Goal: Feedback & Contribution: Contribute content

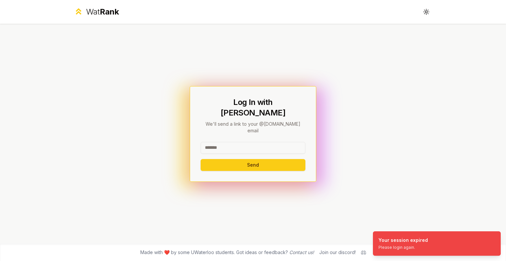
click at [233, 142] on input at bounding box center [253, 148] width 105 height 12
drag, startPoint x: 263, startPoint y: 139, endPoint x: 229, endPoint y: 138, distance: 33.6
click at [229, 142] on input "**********" at bounding box center [253, 148] width 105 height 12
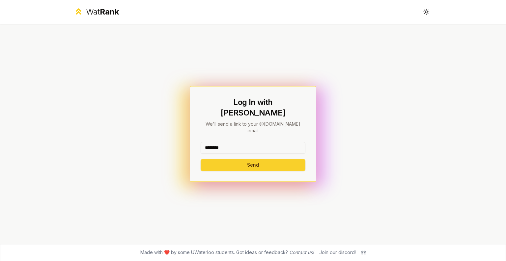
type input "********"
click at [223, 159] on button "Send" at bounding box center [253, 165] width 105 height 12
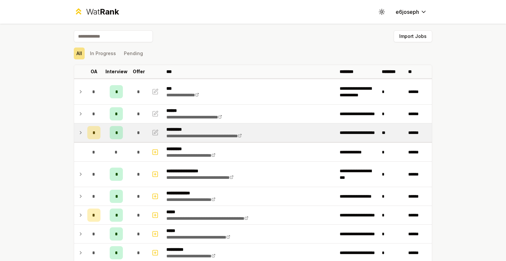
click at [82, 133] on td at bounding box center [79, 132] width 11 height 18
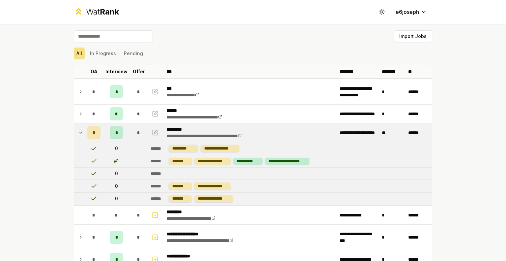
click at [81, 133] on td at bounding box center [79, 132] width 11 height 18
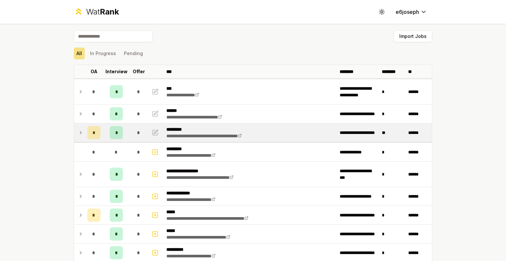
click at [81, 133] on td at bounding box center [79, 132] width 11 height 18
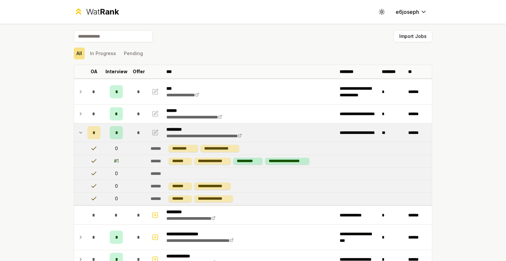
click at [254, 183] on td "**********" at bounding box center [290, 186] width 284 height 13
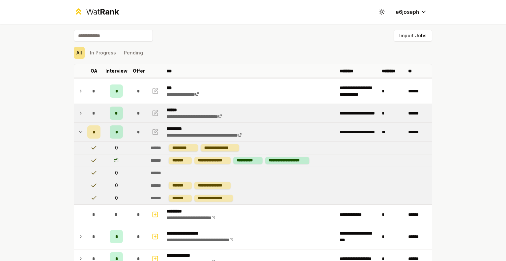
click at [93, 114] on div "*" at bounding box center [93, 112] width 13 height 13
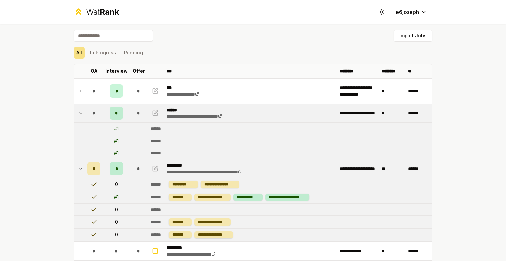
click at [93, 114] on div "*" at bounding box center [93, 112] width 13 height 13
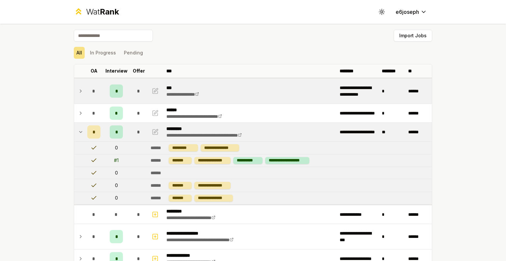
click at [86, 97] on td "*" at bounding box center [94, 90] width 18 height 25
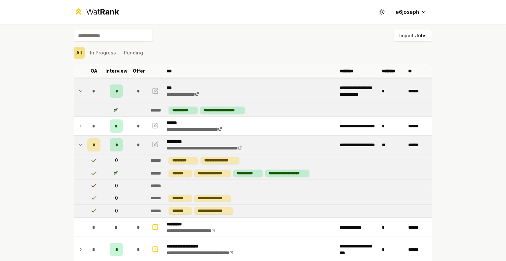
click at [86, 97] on td "*" at bounding box center [94, 90] width 18 height 25
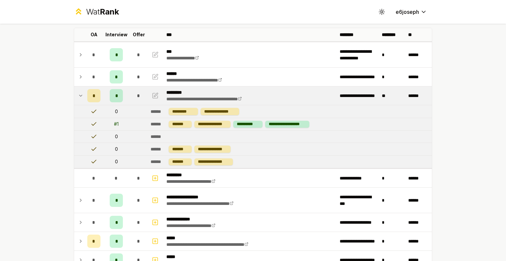
scroll to position [0, 0]
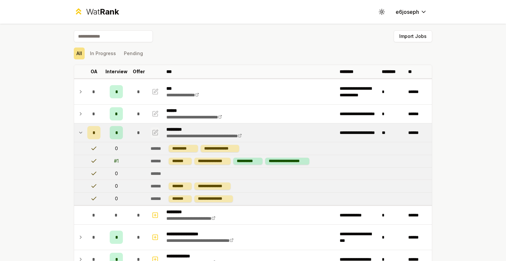
click at [152, 132] on icon "button" at bounding box center [155, 133] width 7 height 8
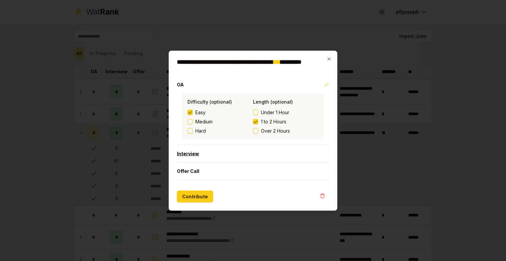
click at [191, 154] on button "Interview" at bounding box center [253, 153] width 152 height 17
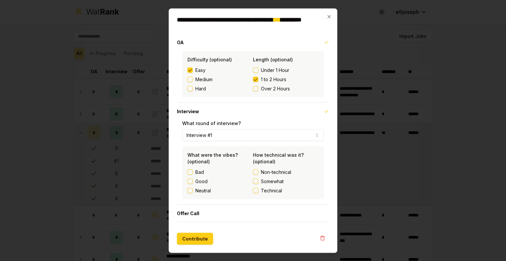
click at [195, 179] on div "Good" at bounding box center [221, 181] width 66 height 7
click at [190, 182] on button "Good" at bounding box center [190, 180] width 5 height 5
click at [260, 190] on label "Technical" at bounding box center [286, 190] width 66 height 7
click at [258, 190] on button "Technical" at bounding box center [255, 190] width 5 height 5
click at [196, 237] on button "Contribute" at bounding box center [195, 238] width 36 height 12
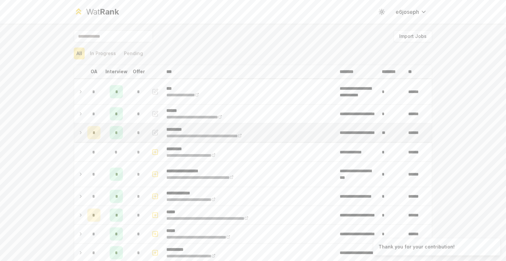
click at [198, 129] on p "*********" at bounding box center [215, 129] width 98 height 7
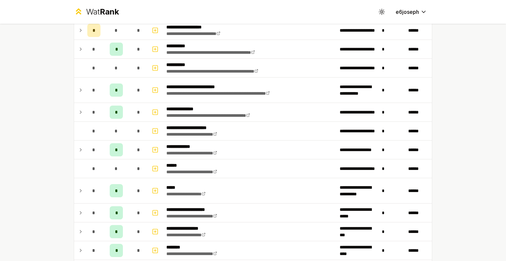
scroll to position [238, 0]
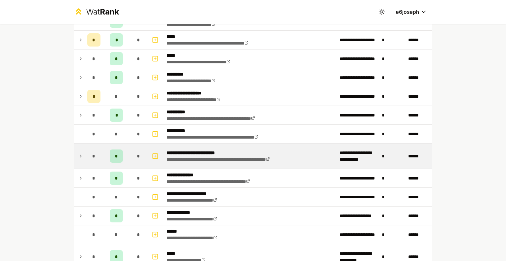
click at [78, 154] on icon at bounding box center [80, 156] width 5 height 8
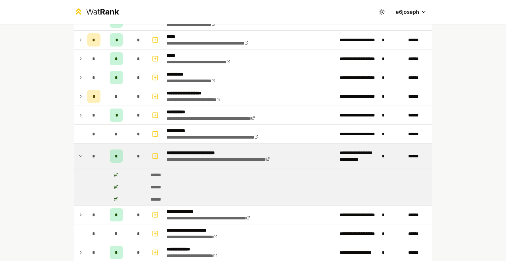
click at [78, 154] on icon at bounding box center [80, 156] width 5 height 8
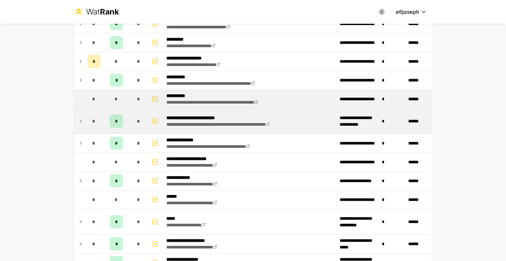
scroll to position [273, 0]
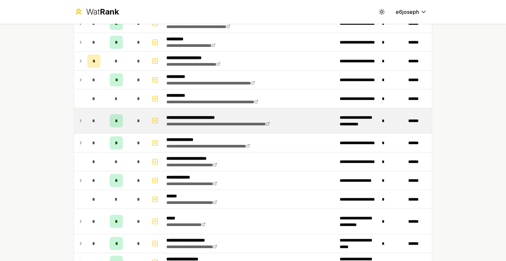
click at [99, 120] on td "*" at bounding box center [94, 120] width 18 height 25
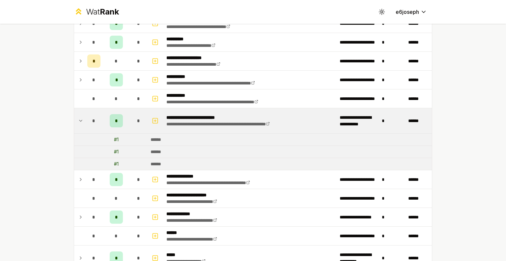
click at [99, 120] on td "*" at bounding box center [94, 120] width 18 height 25
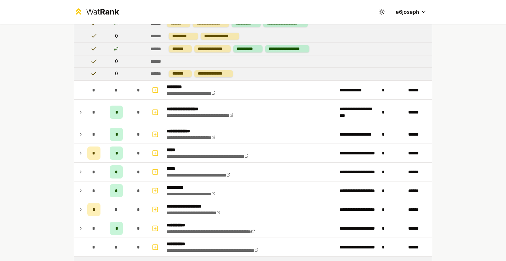
scroll to position [125, 0]
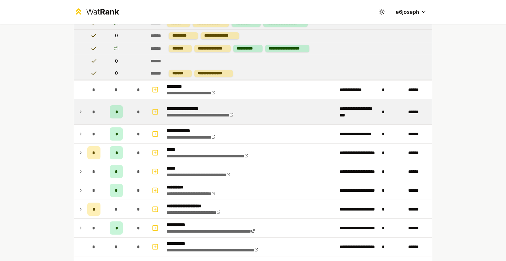
click at [89, 117] on td "*" at bounding box center [94, 111] width 18 height 25
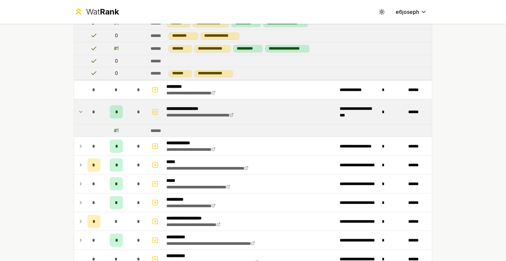
click at [89, 117] on td "*" at bounding box center [94, 111] width 18 height 25
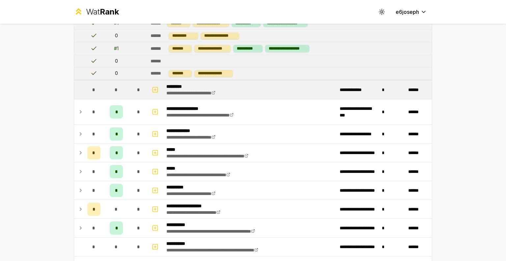
click at [89, 94] on div "*" at bounding box center [93, 89] width 13 height 13
click at [88, 94] on div "*" at bounding box center [93, 89] width 13 height 13
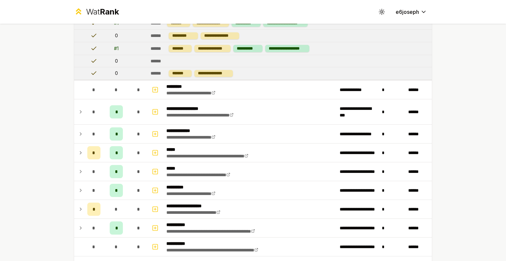
scroll to position [30, 0]
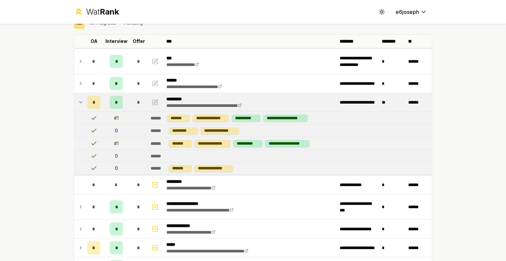
click at [79, 106] on td at bounding box center [79, 102] width 11 height 18
